Goal: Check status

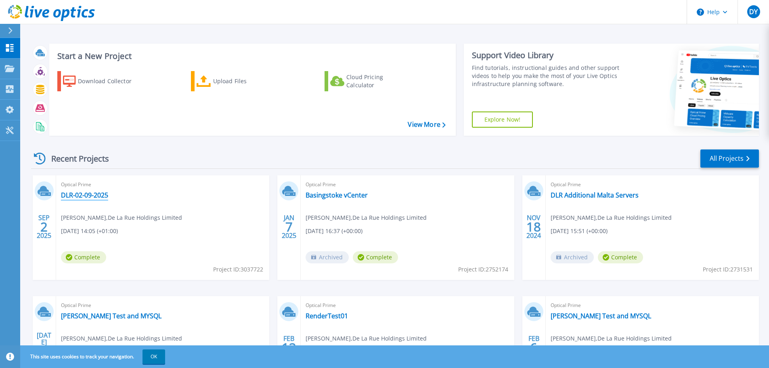
click at [82, 193] on link "DLR-02-09-2025" at bounding box center [84, 195] width 47 height 8
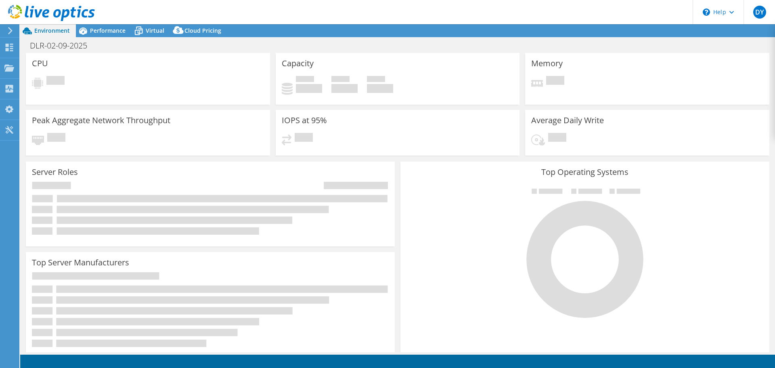
select select "USD"
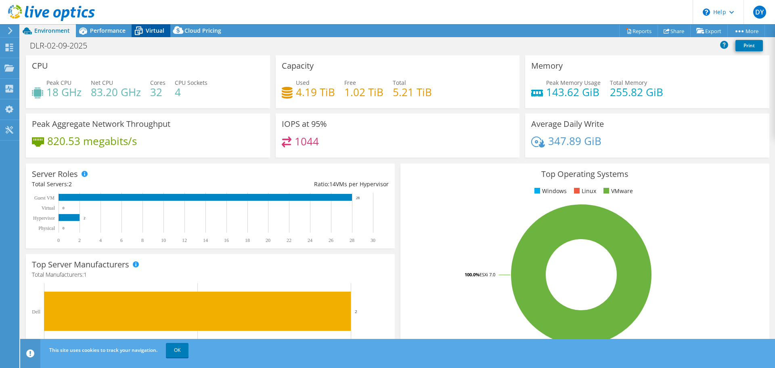
click at [153, 30] on span "Virtual" at bounding box center [155, 31] width 19 height 8
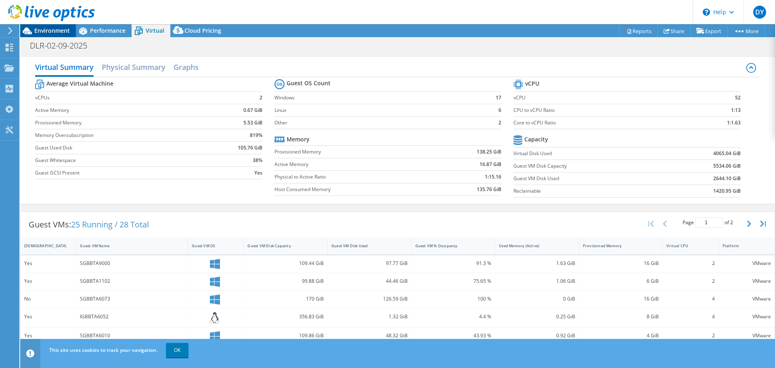
click at [44, 28] on span "Environment" at bounding box center [52, 31] width 36 height 8
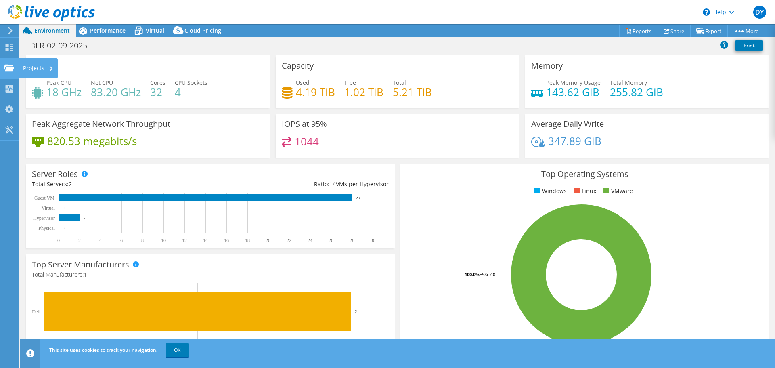
click at [36, 67] on div "Projects" at bounding box center [38, 68] width 39 height 20
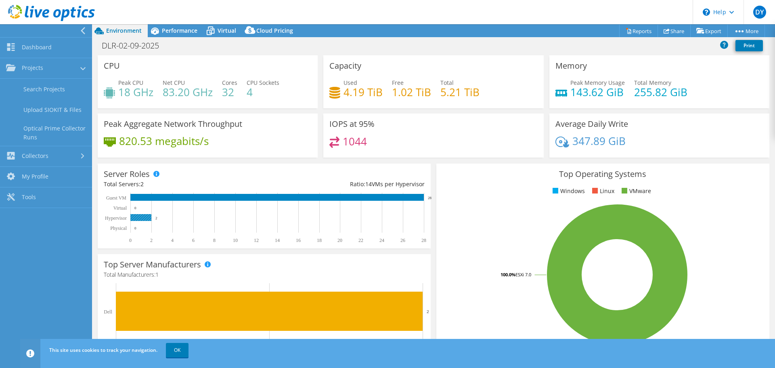
click at [136, 216] on rect at bounding box center [140, 217] width 21 height 7
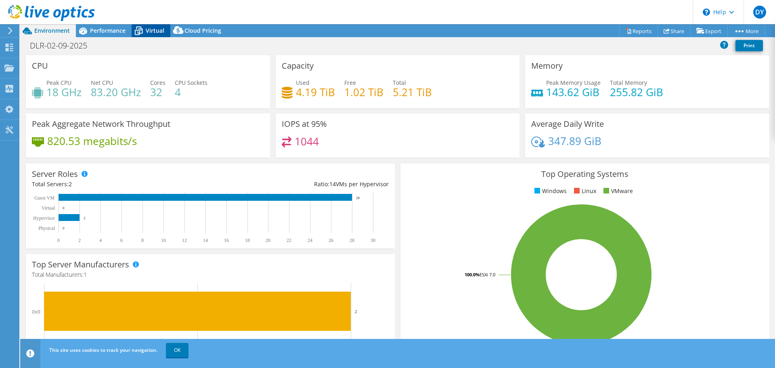
click at [152, 30] on span "Virtual" at bounding box center [155, 31] width 19 height 8
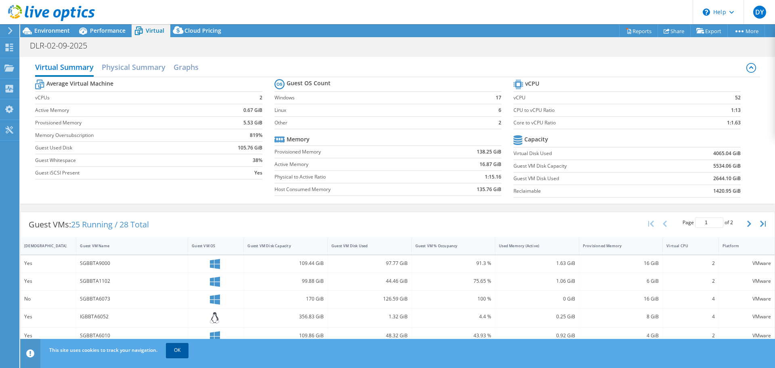
click at [175, 347] on link "OK" at bounding box center [177, 350] width 23 height 15
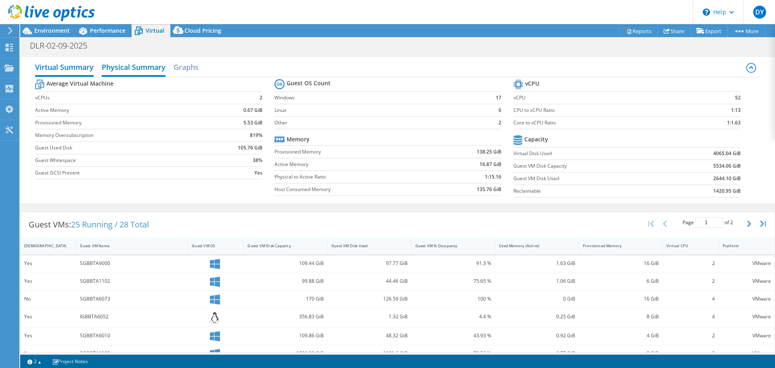
click at [127, 67] on h2 "Physical Summary" at bounding box center [134, 68] width 64 height 18
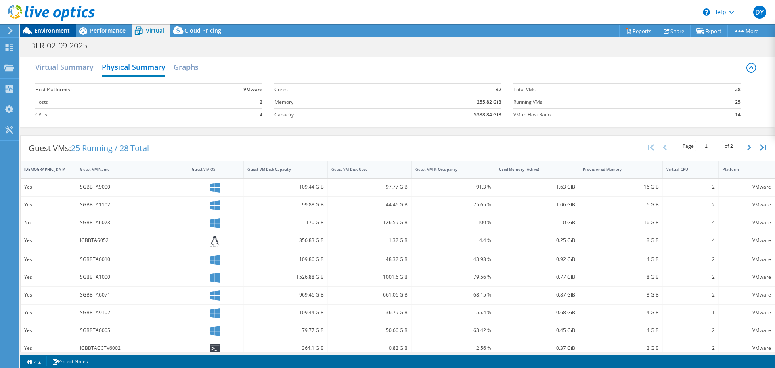
click at [51, 33] on span "Environment" at bounding box center [52, 31] width 36 height 8
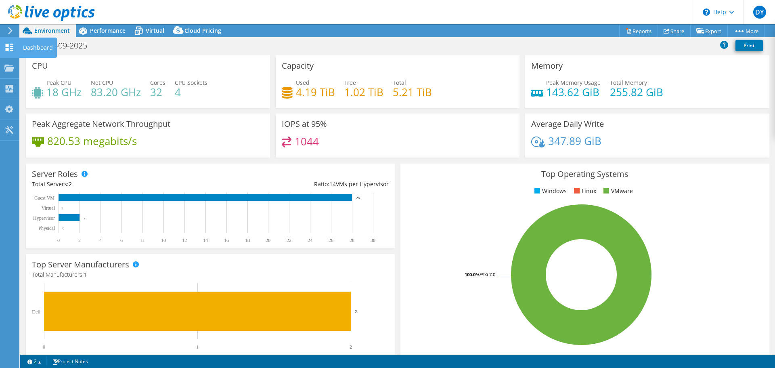
click at [7, 49] on use at bounding box center [10, 48] width 8 height 8
